Goal: Transaction & Acquisition: Subscribe to service/newsletter

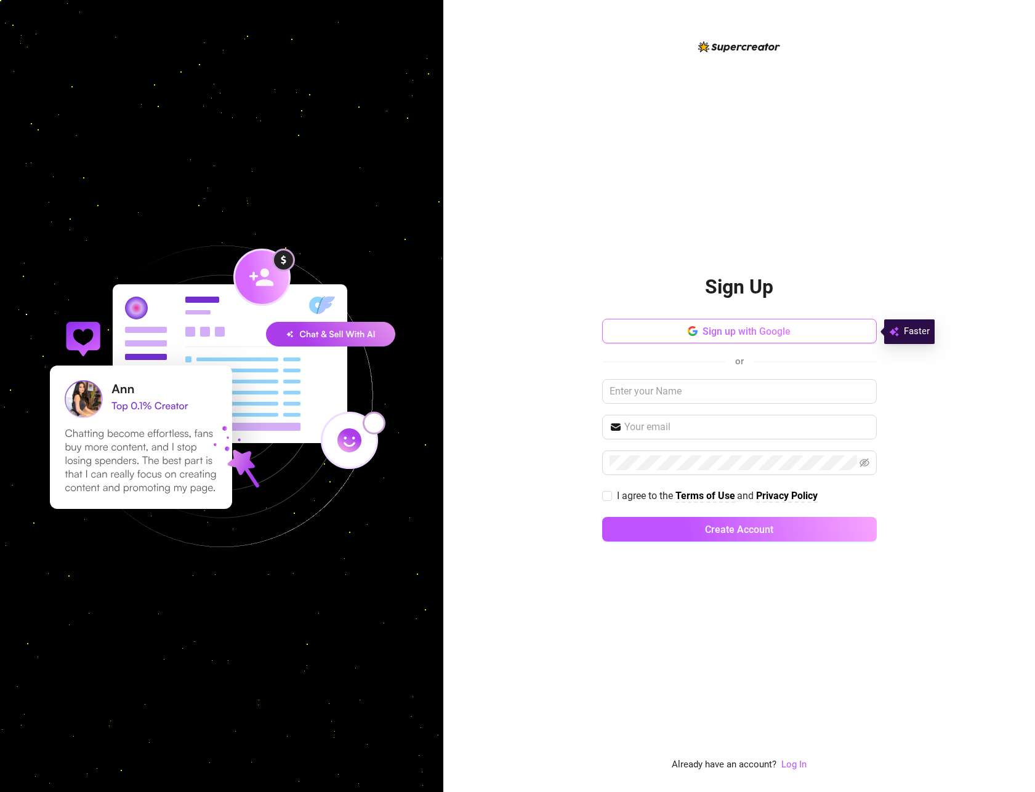
click at [690, 332] on icon "button" at bounding box center [693, 331] width 10 height 10
click at [699, 326] on button "Sign up with Google" at bounding box center [739, 331] width 275 height 25
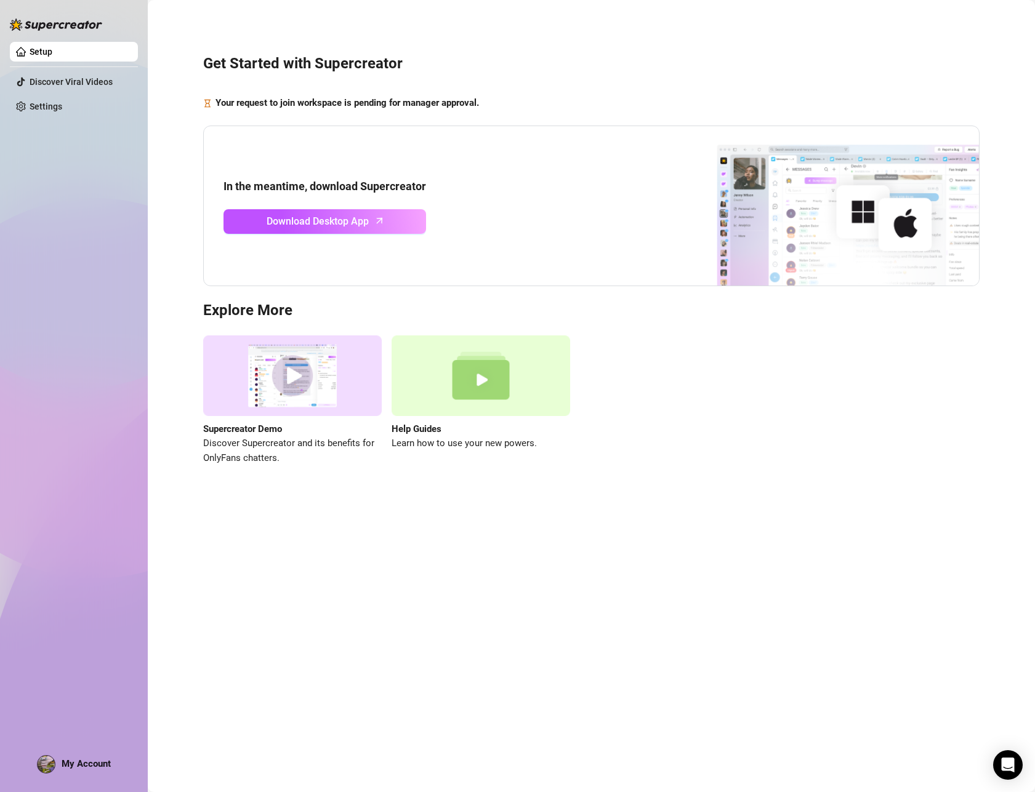
click at [497, 116] on div "Get Started with Supercreator Your request to join workspace is pending for man…" at bounding box center [591, 253] width 863 height 488
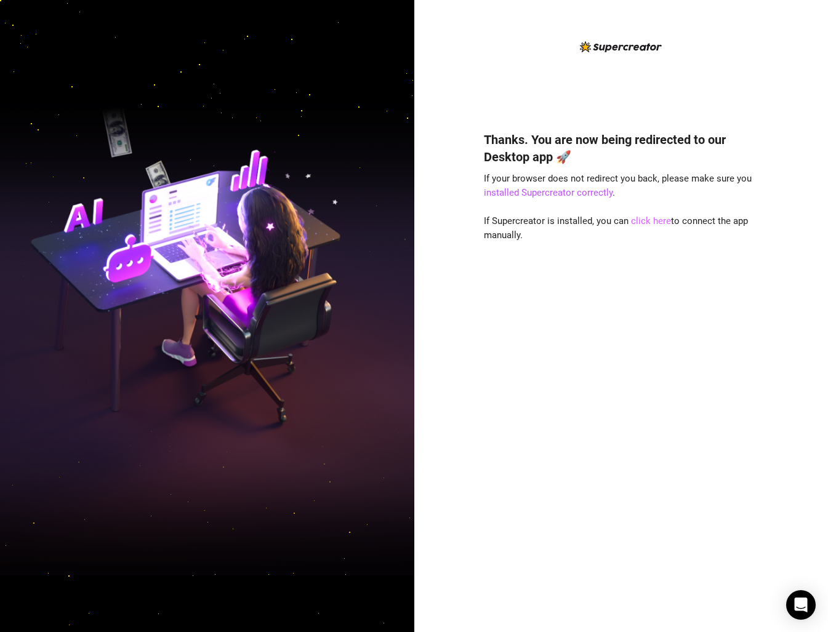
click at [643, 220] on link "click here" at bounding box center [651, 220] width 40 height 11
click at [659, 219] on link "click here" at bounding box center [651, 220] width 40 height 11
click at [643, 224] on link "click here" at bounding box center [651, 220] width 40 height 11
